Goal: Task Accomplishment & Management: Complete application form

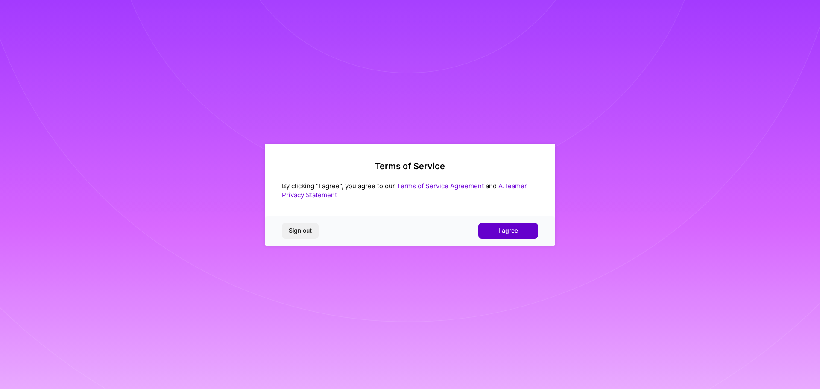
click at [494, 228] on button "I agree" at bounding box center [508, 230] width 60 height 15
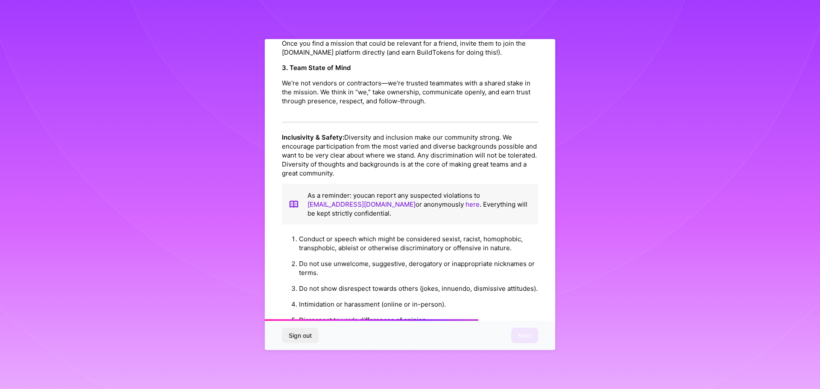
scroll to position [925, 0]
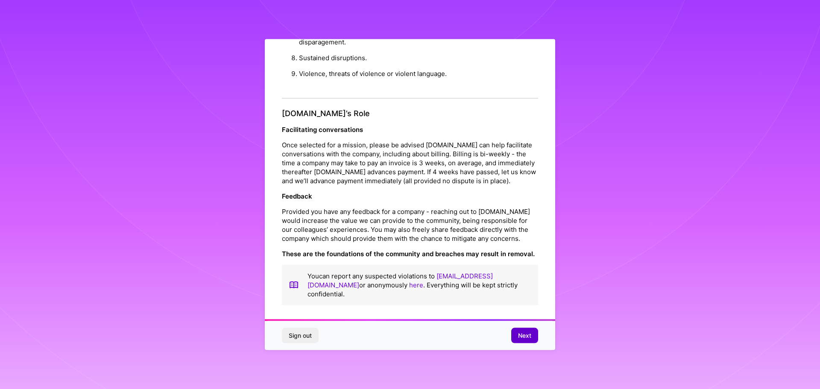
click at [527, 340] on button "Next" at bounding box center [524, 335] width 27 height 15
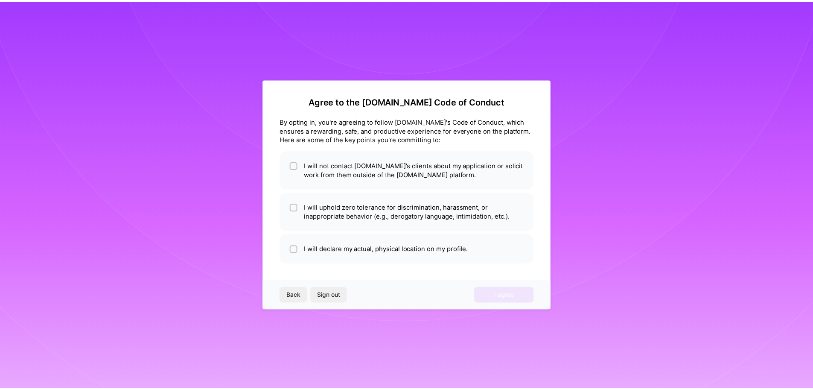
scroll to position [0, 0]
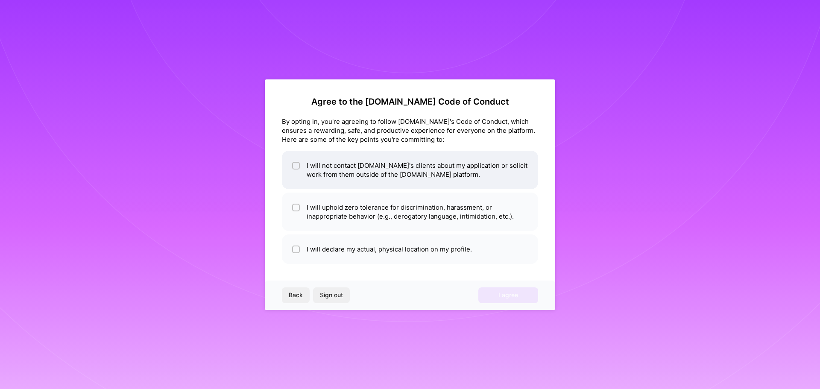
click at [382, 174] on li "I will not contact [DOMAIN_NAME]'s clients about my application or solicit work…" at bounding box center [410, 170] width 256 height 38
checkbox input "true"
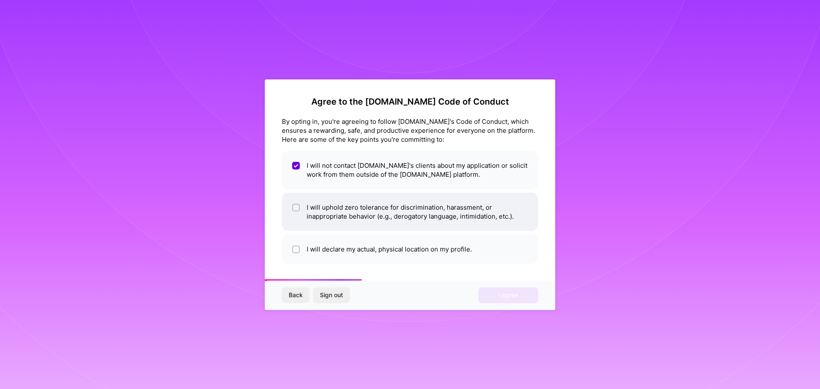
click at [411, 213] on li "I will uphold zero tolerance for discrimination, harassment, or inappropriate b…" at bounding box center [410, 212] width 256 height 38
checkbox input "true"
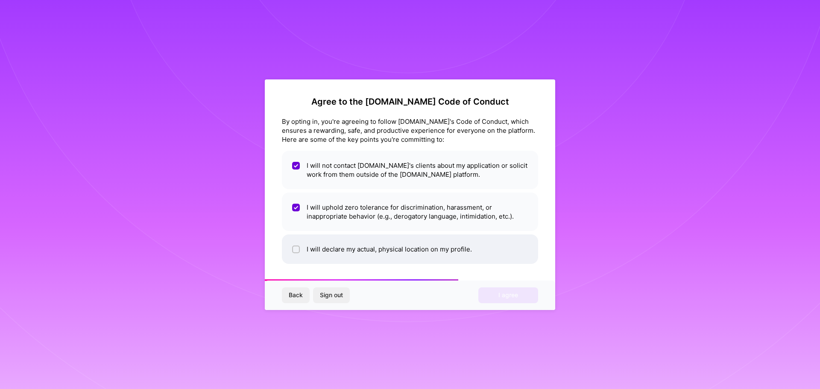
click at [392, 238] on li "I will declare my actual, physical location on my profile." at bounding box center [410, 248] width 256 height 29
checkbox input "true"
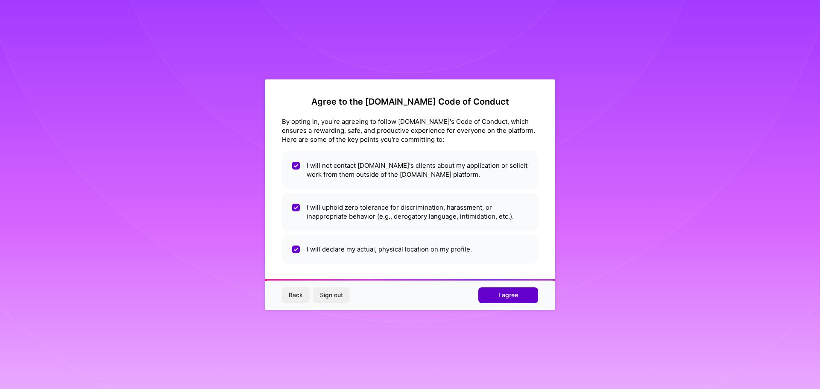
click at [506, 294] on span "I agree" at bounding box center [508, 295] width 20 height 9
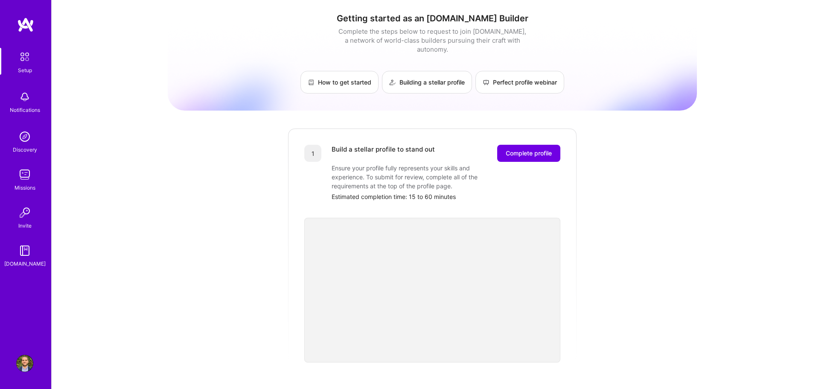
click at [38, 155] on div "Setup Notifications Discovery Missions Invite [DOMAIN_NAME]" at bounding box center [25, 158] width 51 height 220
click at [30, 142] on img at bounding box center [24, 136] width 17 height 17
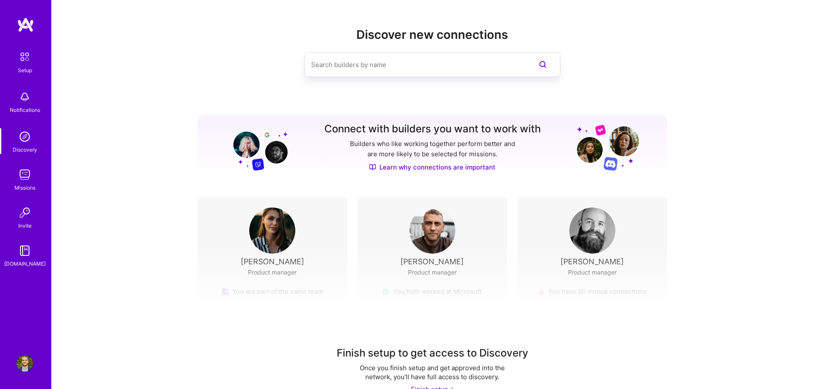
click at [368, 70] on input at bounding box center [415, 65] width 208 height 22
